Goal: Communication & Community: Answer question/provide support

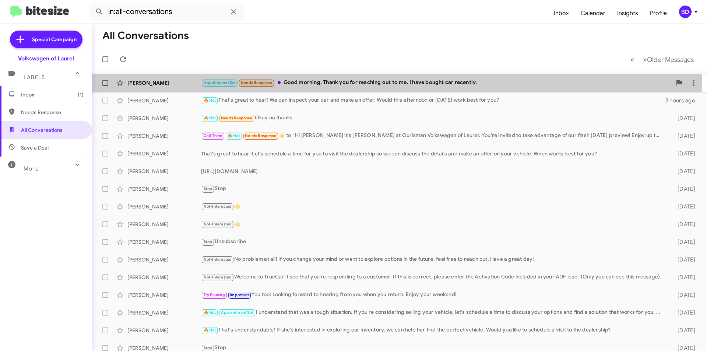
click at [364, 81] on div "Appointment Set Needs Response Good morning, Thank you for reaching out to me. …" at bounding box center [436, 82] width 471 height 8
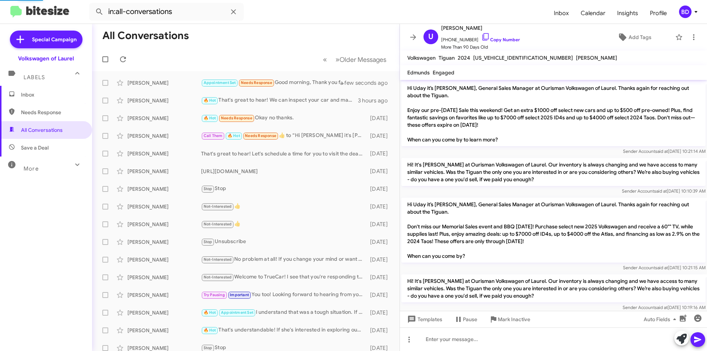
scroll to position [962, 0]
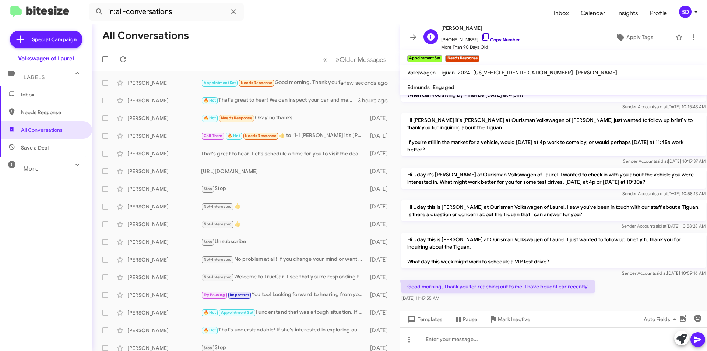
click at [499, 39] on link "Copy Number" at bounding box center [500, 40] width 39 height 6
click at [681, 339] on icon at bounding box center [681, 339] width 10 height 10
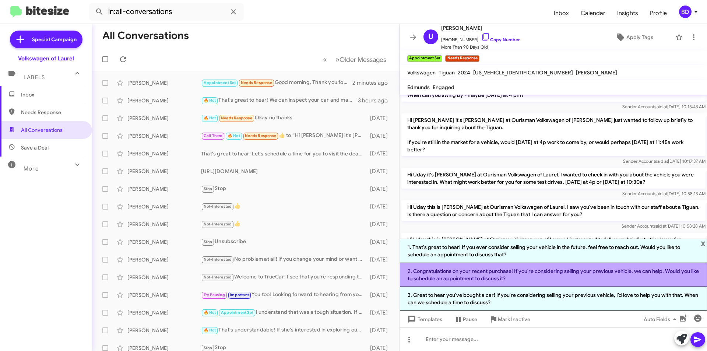
click at [558, 273] on li "2. Congratulations on your recent purchase! If you're considering selling your …" at bounding box center [553, 275] width 307 height 24
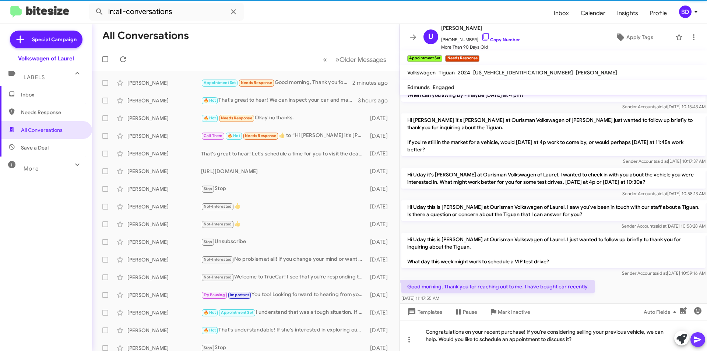
click at [698, 337] on icon at bounding box center [697, 339] width 9 height 9
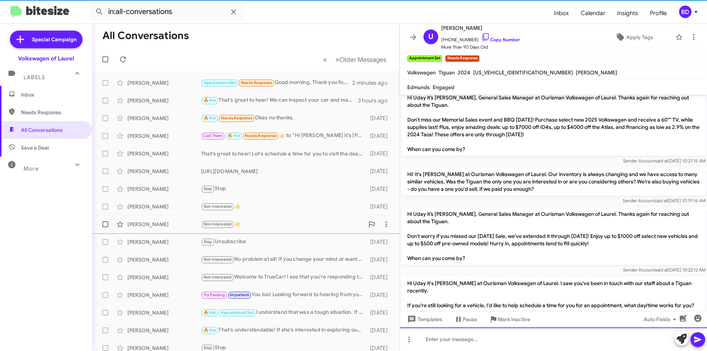
scroll to position [0, 0]
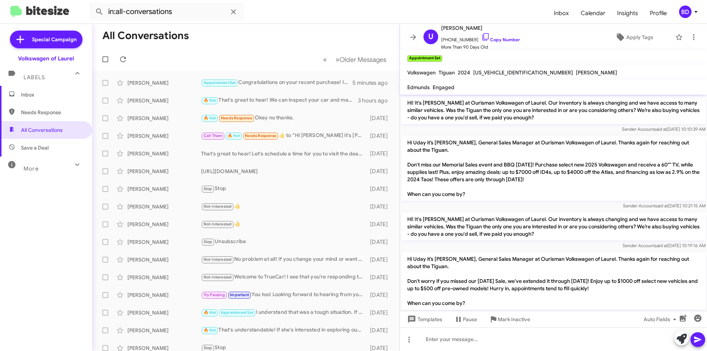
scroll to position [947, 0]
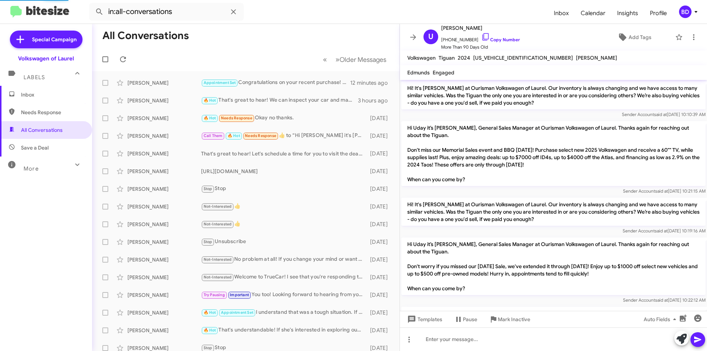
scroll to position [947, 0]
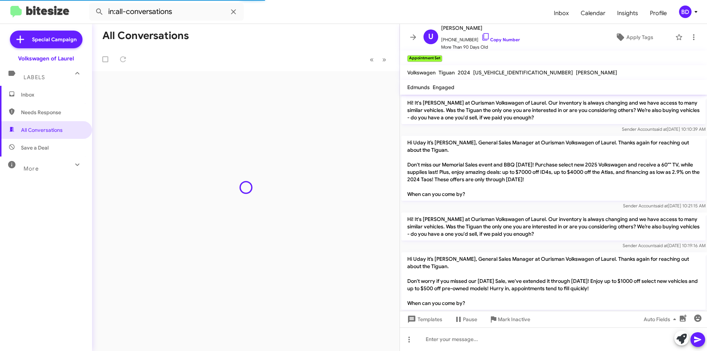
scroll to position [962, 0]
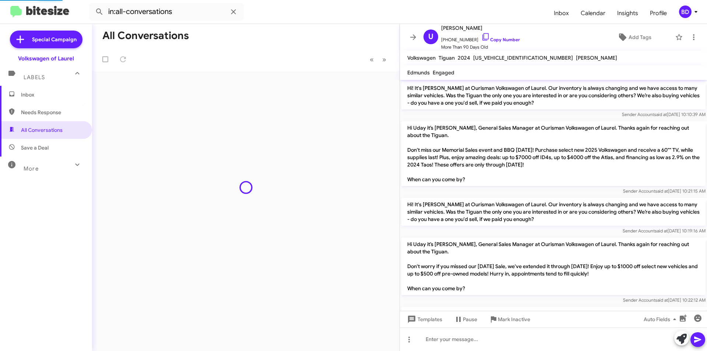
scroll to position [947, 0]
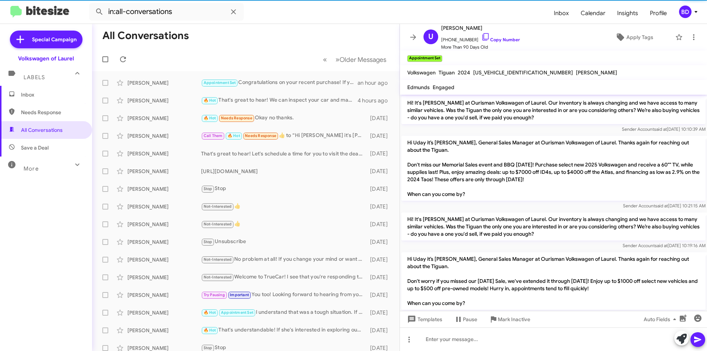
scroll to position [947, 0]
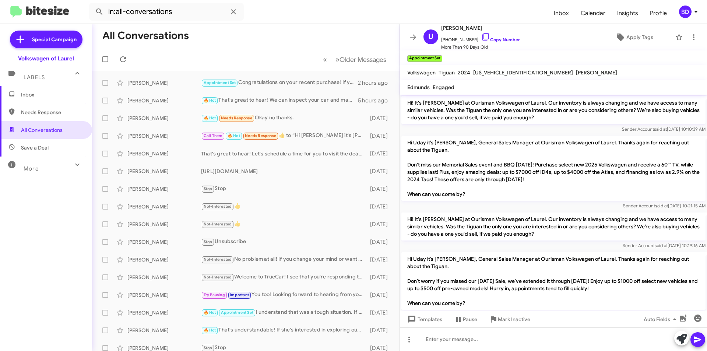
scroll to position [947, 0]
